Goal: Information Seeking & Learning: Learn about a topic

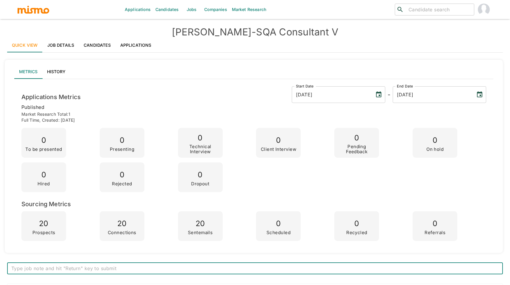
click at [69, 42] on link "Job Details" at bounding box center [61, 45] width 37 height 14
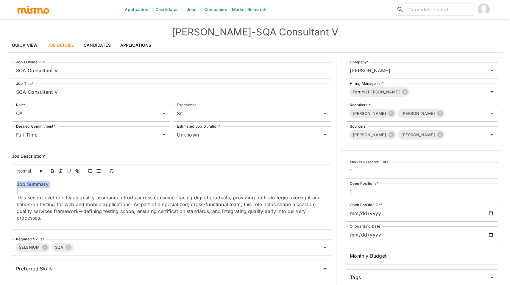
drag, startPoint x: 18, startPoint y: 182, endPoint x: 51, endPoint y: 190, distance: 33.9
click at [51, 190] on div "Job Summary This senior-level role leads quality assurance efforts across consu…" at bounding box center [171, 203] width 319 height 52
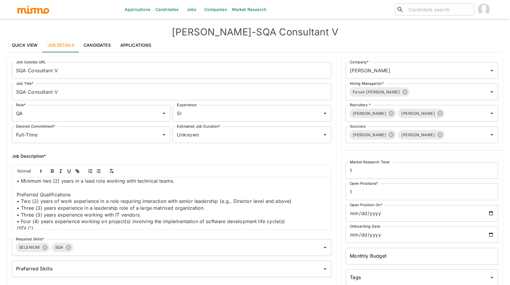
scroll to position [435, 0]
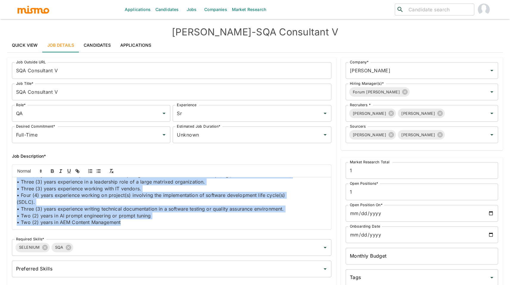
click at [126, 224] on p "• Two (2) years in AEM Content Management" at bounding box center [172, 222] width 310 height 7
copy div "Lor Ipsumdo Sita consec-adipi elit seddo eiusmod temporinc utlabor etdolo magna…"
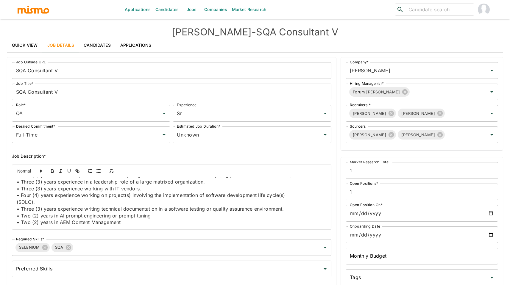
click at [317, 32] on h4 "[PERSON_NAME] - SQA Consultant V" at bounding box center [255, 32] width 496 height 12
click at [242, 30] on h4 "[PERSON_NAME] - SQA Consultant V" at bounding box center [255, 32] width 496 height 12
copy h4 "SQA"
